Goal: Transaction & Acquisition: Purchase product/service

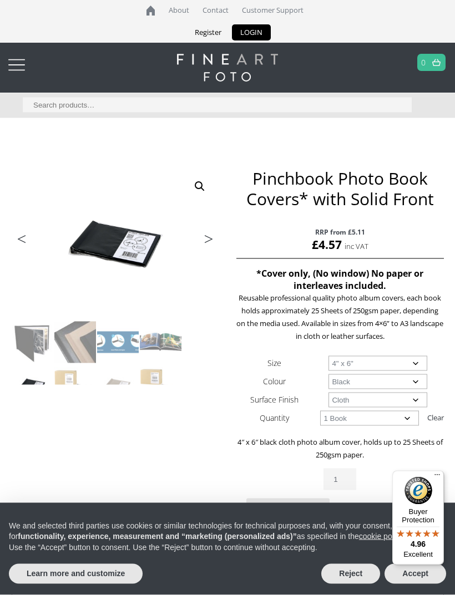
scroll to position [29, 0]
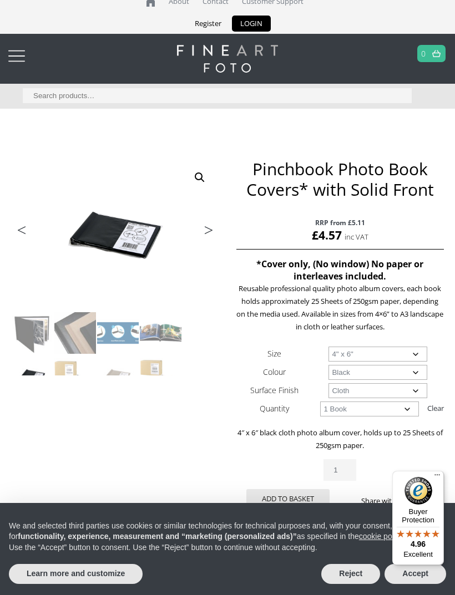
click at [212, 240] on img at bounding box center [308, 378] width 593 height 438
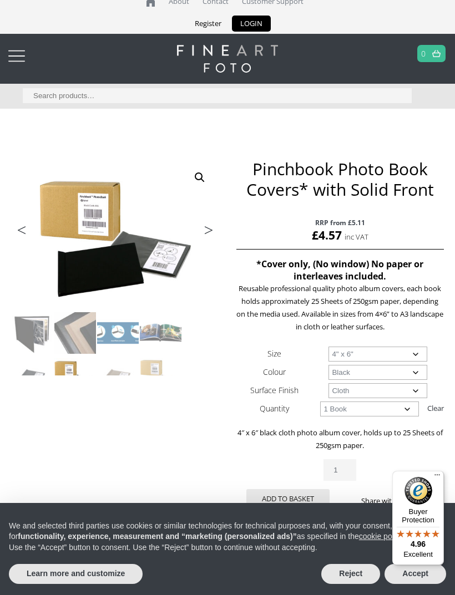
click at [213, 236] on link "Next" at bounding box center [202, 233] width 31 height 10
click at [212, 228] on link "Next" at bounding box center [202, 233] width 31 height 10
click at [206, 183] on link "🔍" at bounding box center [200, 177] width 20 height 20
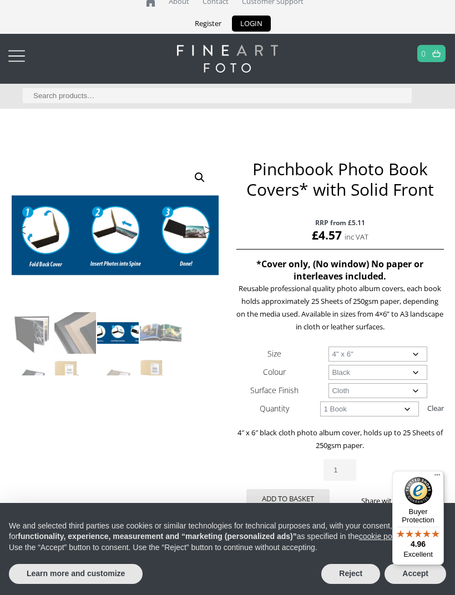
click at [127, 235] on ul "Previous Next" at bounding box center [115, 231] width 207 height 16
click at [135, 235] on ul "Previous Next" at bounding box center [115, 231] width 207 height 16
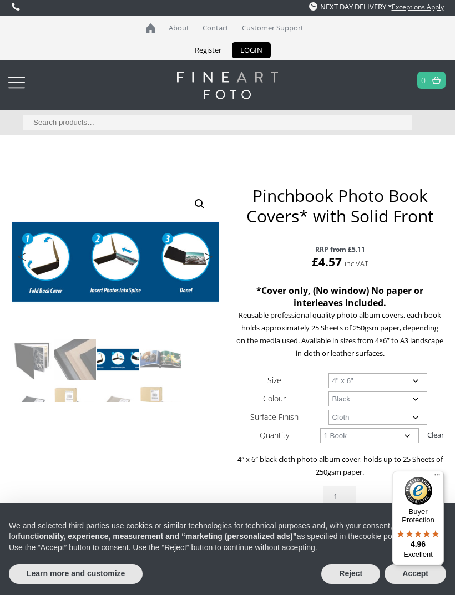
scroll to position [0, 0]
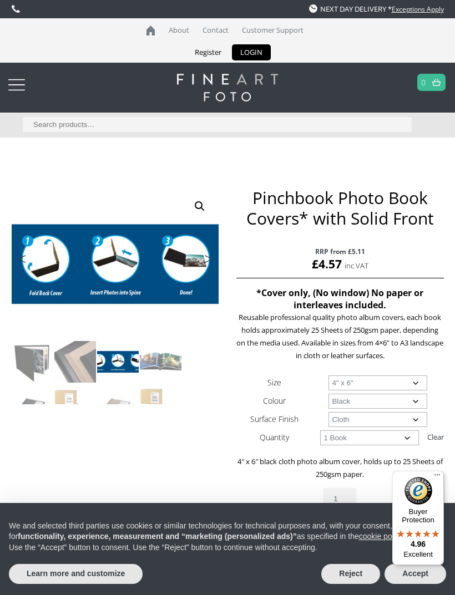
click at [124, 261] on ul "Previous Next" at bounding box center [115, 260] width 207 height 16
click at [202, 208] on link "🔍" at bounding box center [200, 206] width 20 height 20
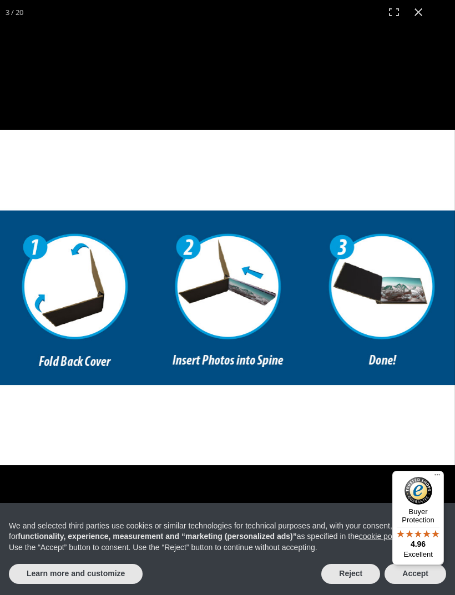
click at [252, 275] on img "Full screen image" at bounding box center [227, 297] width 455 height 335
click at [254, 274] on img "Full screen image" at bounding box center [227, 297] width 455 height 335
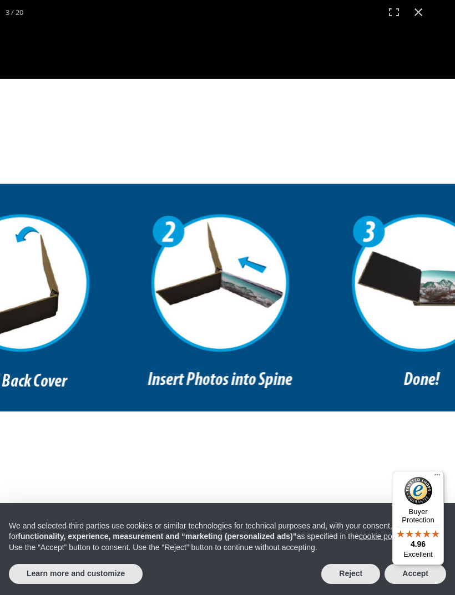
click at [256, 277] on img "Full screen image" at bounding box center [219, 297] width 593 height 437
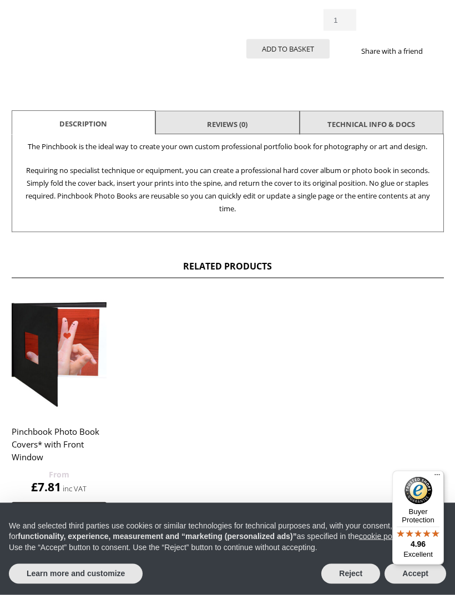
scroll to position [479, 0]
click at [77, 352] on img at bounding box center [59, 353] width 95 height 119
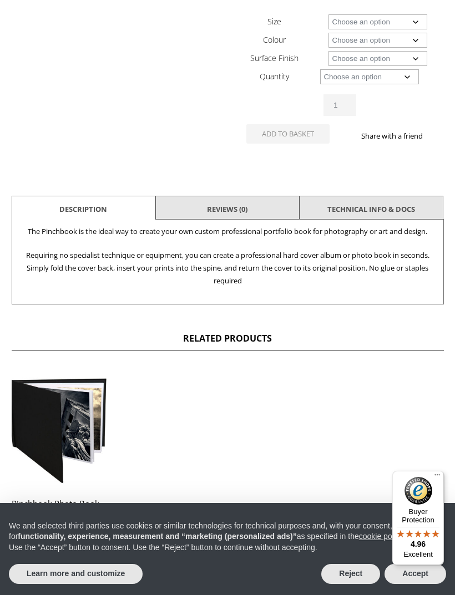
scroll to position [406, 0]
click at [393, 208] on link "TECHNICAL INFO & DOCS" at bounding box center [371, 210] width 88 height 20
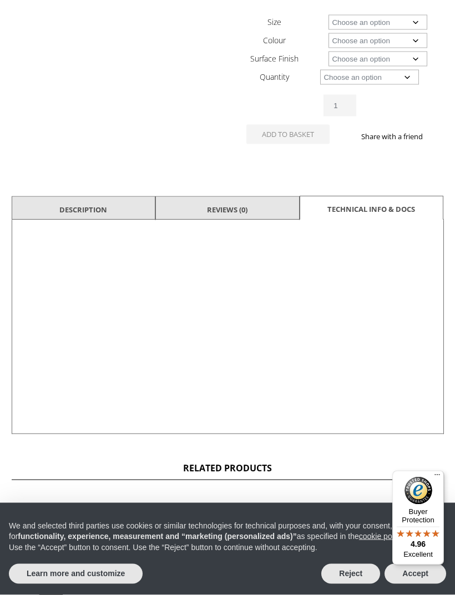
scroll to position [406, 0]
click at [400, 394] on div at bounding box center [228, 327] width 432 height 214
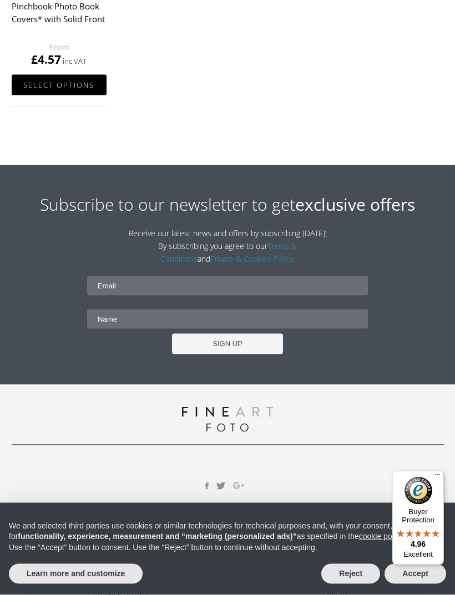
scroll to position [1099, 0]
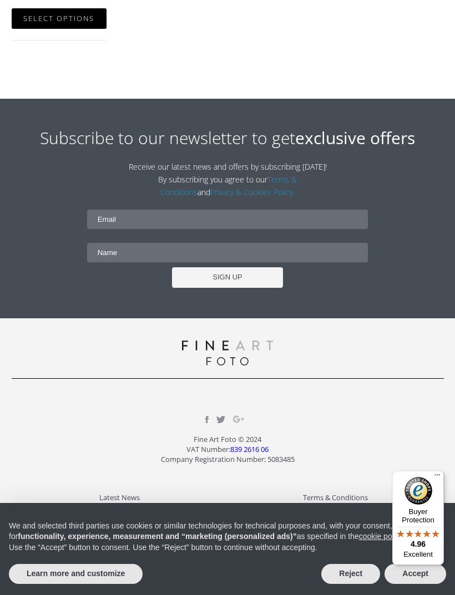
click at [144, 535] on link "Delivery & Returns" at bounding box center [120, 528] width 216 height 13
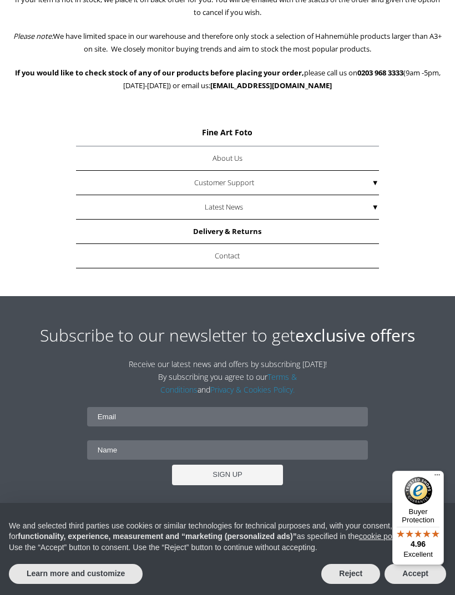
scroll to position [1331, 0]
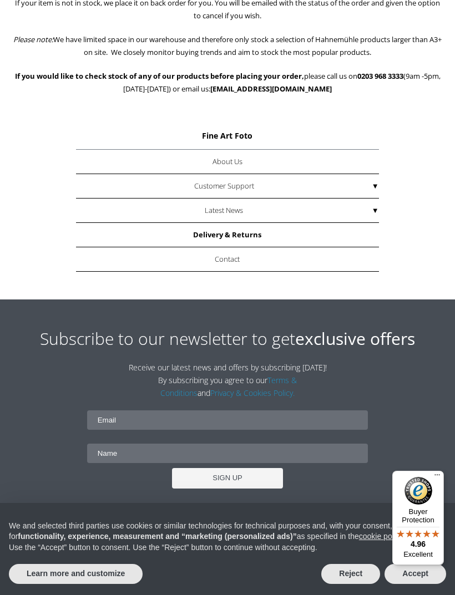
click at [243, 264] on link "Contact" at bounding box center [227, 259] width 302 height 24
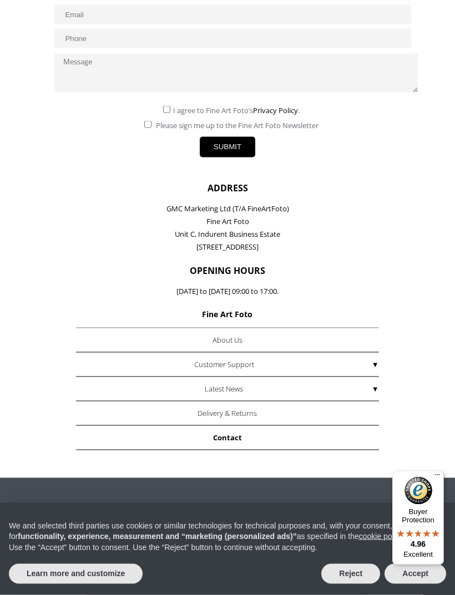
scroll to position [471, 0]
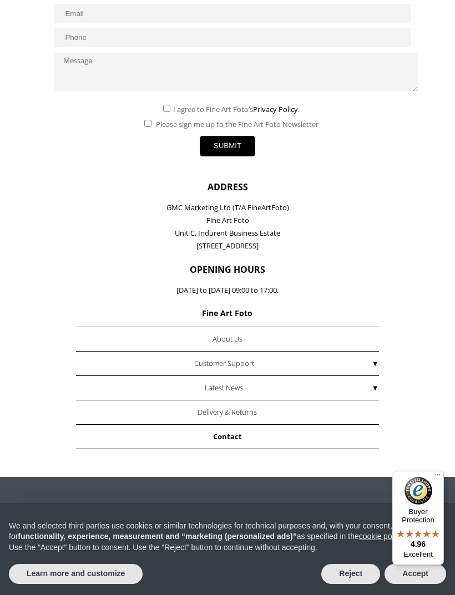
click at [0, 0] on link "FAQs" at bounding box center [0, 0] width 0 height 0
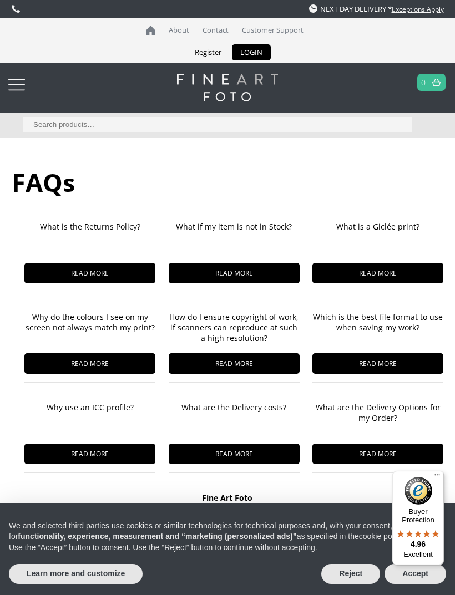
click at [109, 275] on span "READ MORE" at bounding box center [89, 273] width 131 height 21
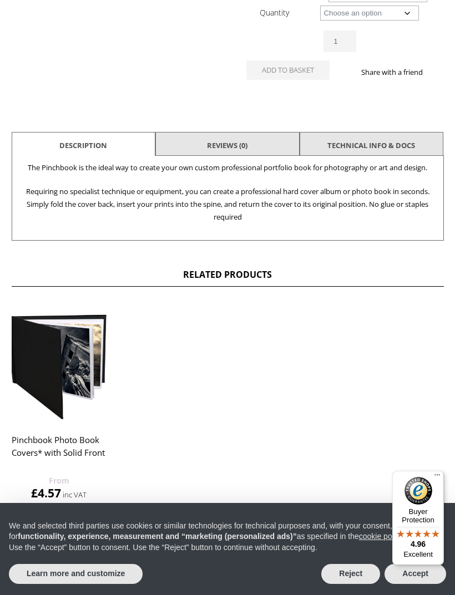
scroll to position [472, 0]
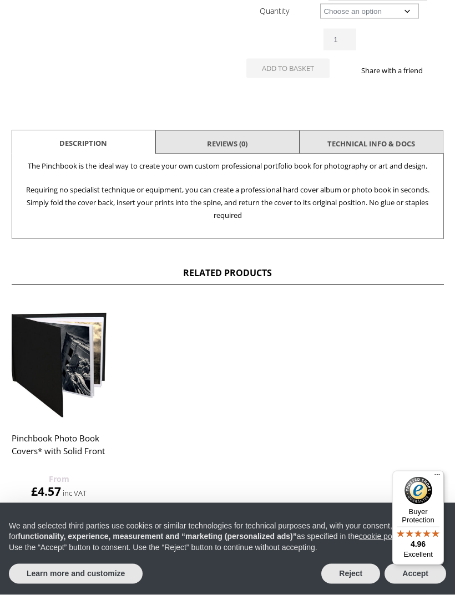
click at [88, 452] on h2 "Pinchbook Photo Book Covers* with Solid Front" at bounding box center [59, 450] width 95 height 44
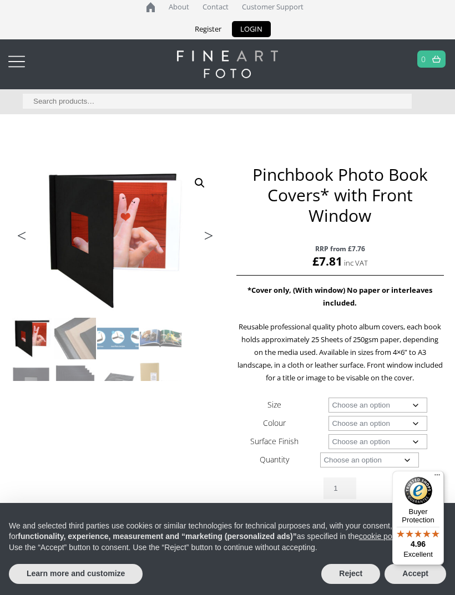
scroll to position [27, 0]
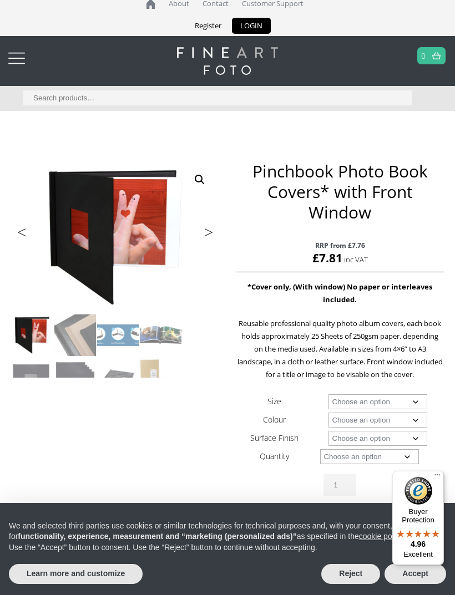
click at [419, 403] on select "Choose an option A4 Landscape A3 Landscape 8" x 8" 8" x 10" 8" x 12" 12" x 12"" at bounding box center [377, 401] width 98 height 15
click at [420, 401] on select "Choose an option A4 Landscape A3 Landscape 8" x 8" 8" x 10" 8" x 12" 12" x 12"" at bounding box center [377, 401] width 98 height 15
click at [419, 404] on select "Choose an option A4 Landscape A3 Landscape 8" x 8" 8" x 10" 8" x 12" 12" x 12"" at bounding box center [377, 401] width 98 height 15
click at [420, 401] on select "Choose an option A4 Landscape A3 Landscape 8" x 8" 8" x 10" 8" x 12" 12" x 12"" at bounding box center [377, 401] width 98 height 15
select select "8-x-12"
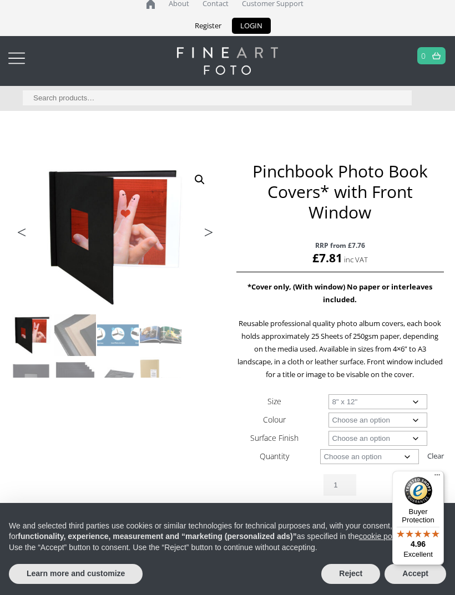
click at [419, 401] on select "Choose an option A4 Landscape A3 Landscape 8" x 8" 8" x 10" 8" x 12" 12" x 12"" at bounding box center [377, 401] width 98 height 15
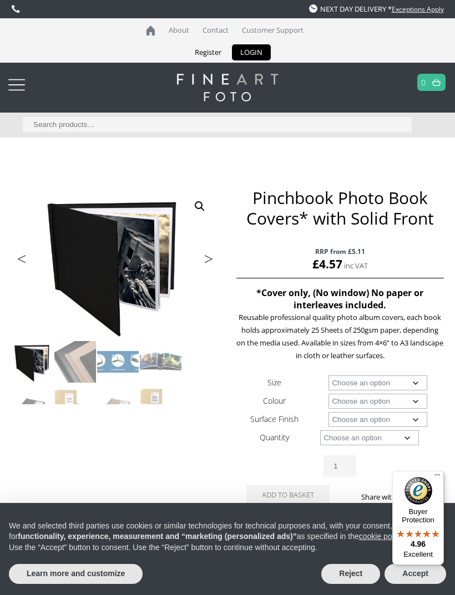
click at [418, 384] on select "Choose an option A4 Landscape 4" x 6" 5" x 7"" at bounding box center [377, 382] width 98 height 15
select select "5-x-7"
click at [418, 403] on select "Choose an option Black Taupe" at bounding box center [377, 401] width 98 height 15
click at [421, 404] on select "Choose an option Black Taupe" at bounding box center [377, 401] width 98 height 15
select select "taupe"
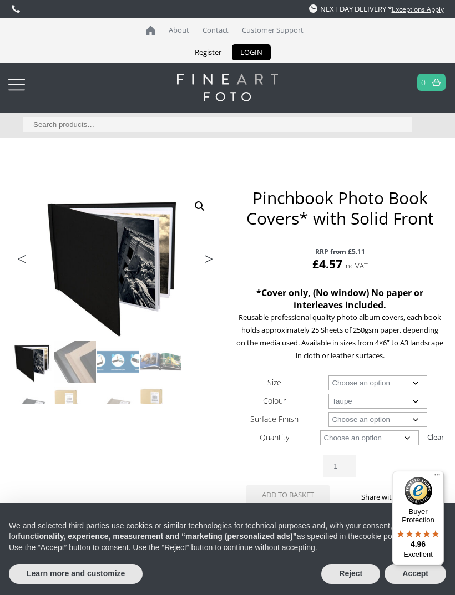
click at [419, 420] on select "Choose an option Cloth" at bounding box center [377, 419] width 98 height 15
click at [418, 419] on select "Choose an option Cloth" at bounding box center [377, 419] width 98 height 15
click at [419, 418] on select "Choose an option Cloth" at bounding box center [377, 419] width 98 height 15
select select "cloth"
click at [414, 439] on select "Choose an option 1 Book 10 Books" at bounding box center [369, 437] width 98 height 15
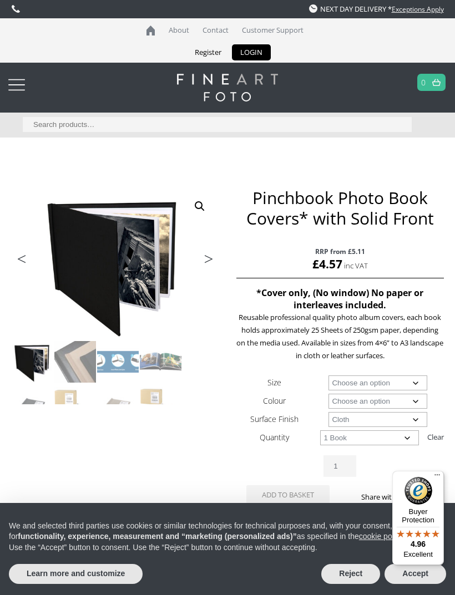
select select "1-book"
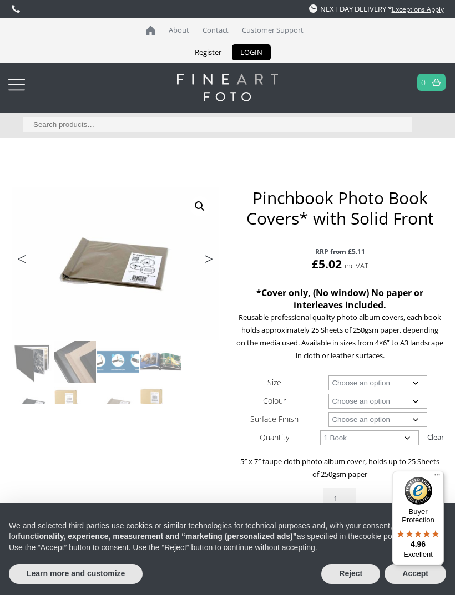
click at [421, 383] on select "Choose an option 4" x 6" 5" x 7"" at bounding box center [377, 382] width 98 height 15
select select "4-x-6"
select select "1-book"
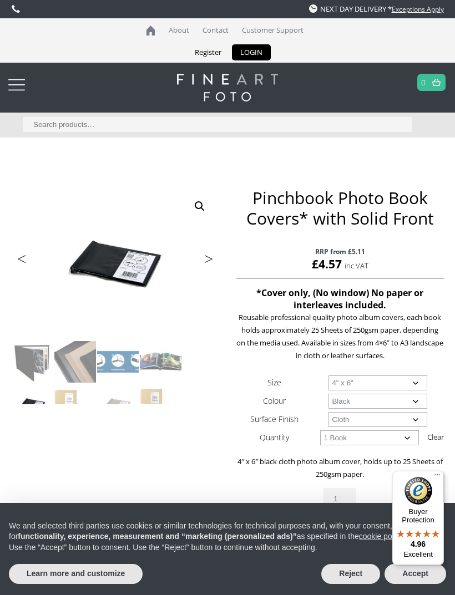
click at [420, 404] on select "Choose an option Black Taupe" at bounding box center [377, 401] width 98 height 15
select select "taupe"
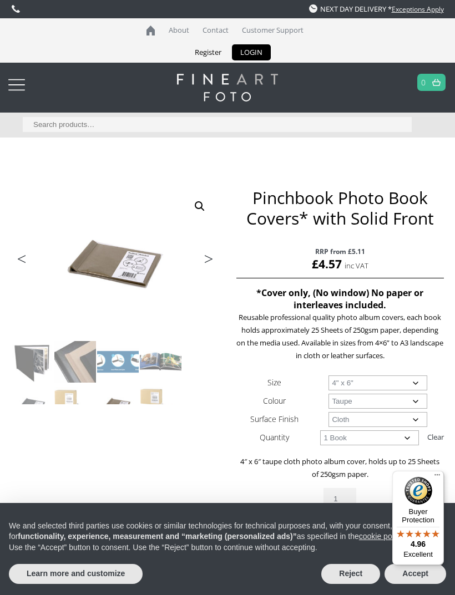
click at [412, 439] on select "Choose an option 1 Book 10 Books" at bounding box center [369, 437] width 98 height 15
click at [410, 440] on select "Choose an option 1 Book 10 Books" at bounding box center [369, 437] width 98 height 15
click at [332, 438] on select "Choose an option 1 Book 10 Books" at bounding box center [369, 437] width 98 height 15
